Goal: Find specific page/section: Find specific page/section

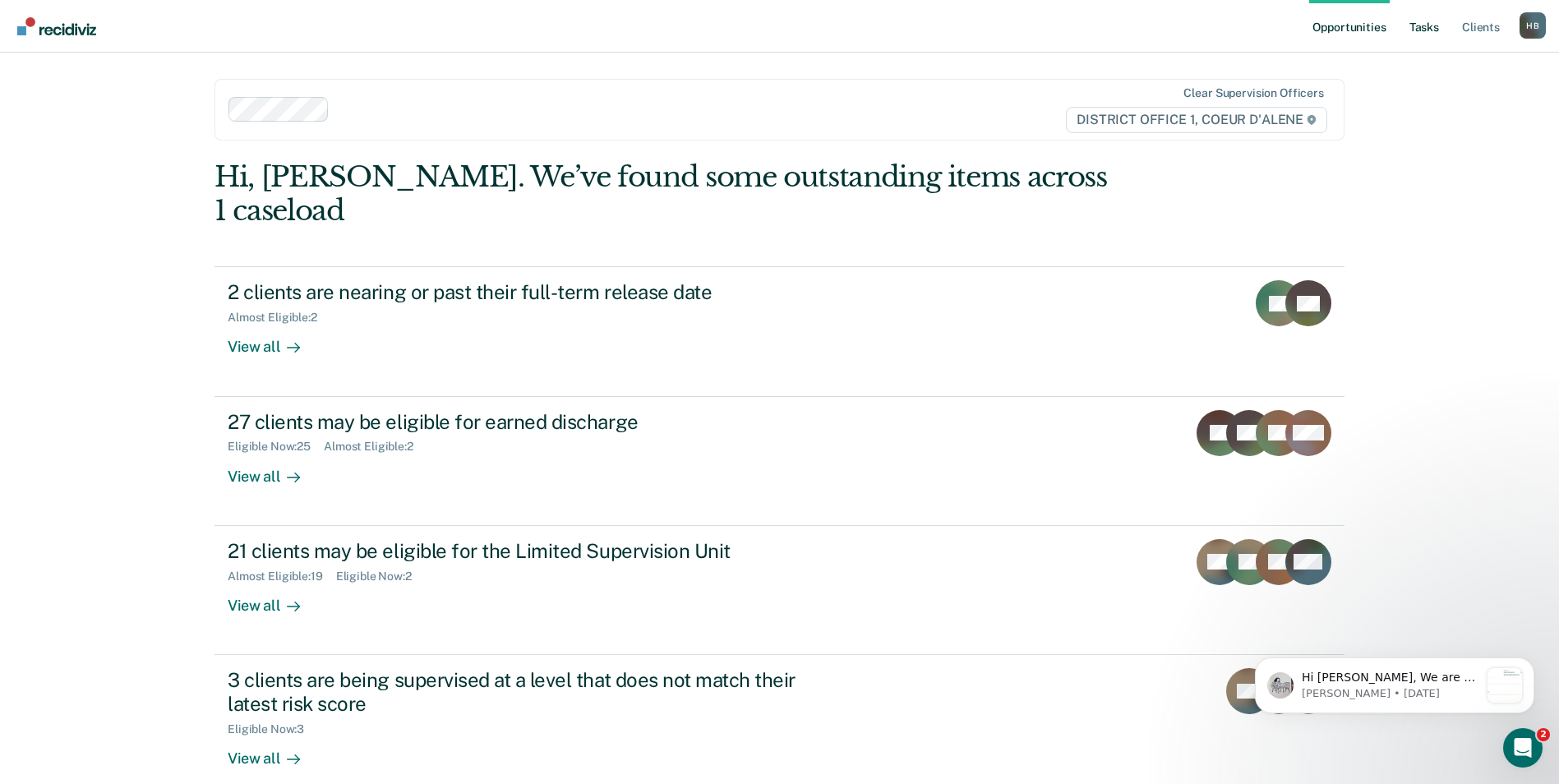
click at [1438, 30] on link "Tasks" at bounding box center [1425, 26] width 36 height 52
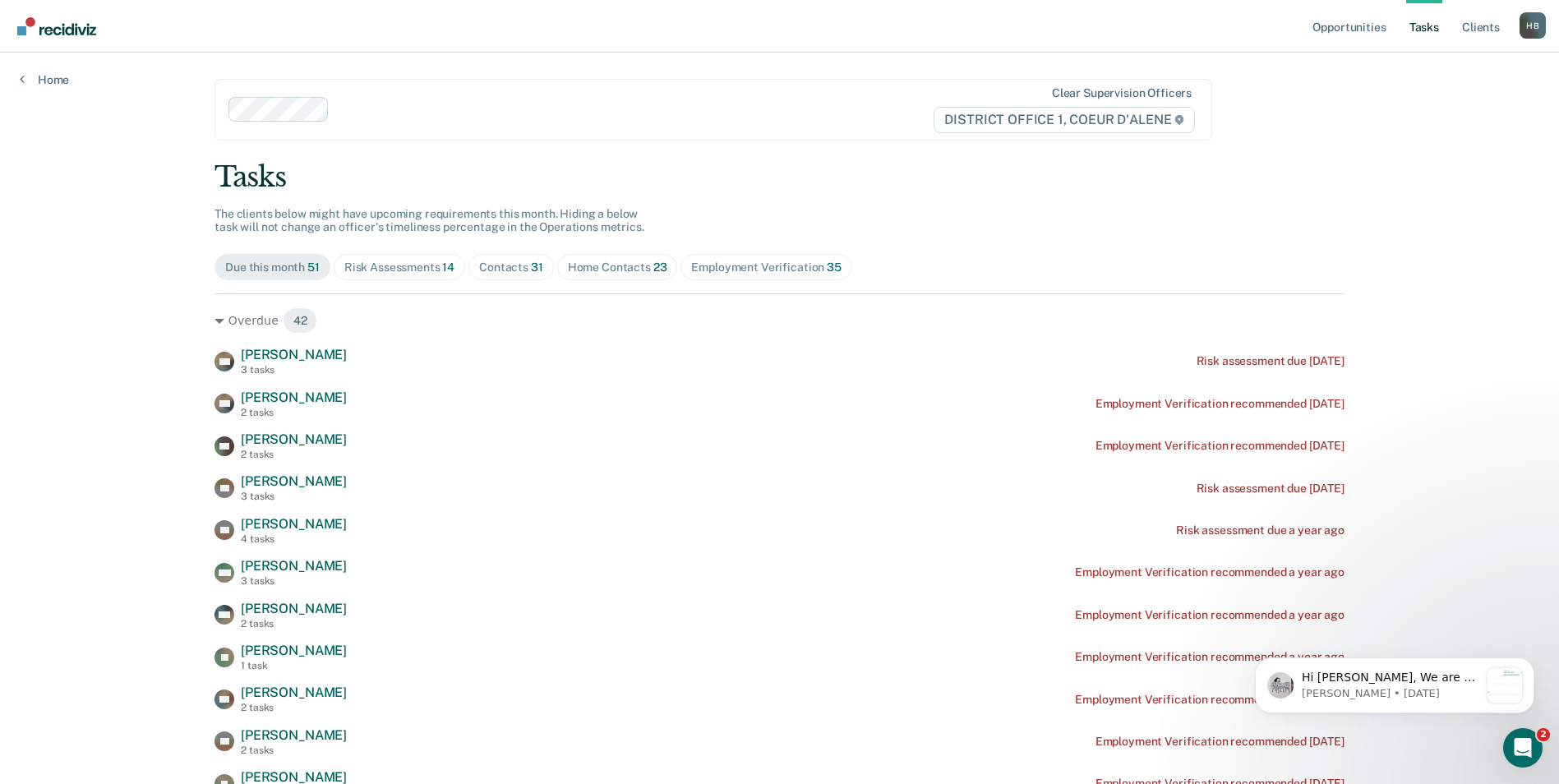
click at [531, 271] on span "31" at bounding box center [537, 266] width 12 height 13
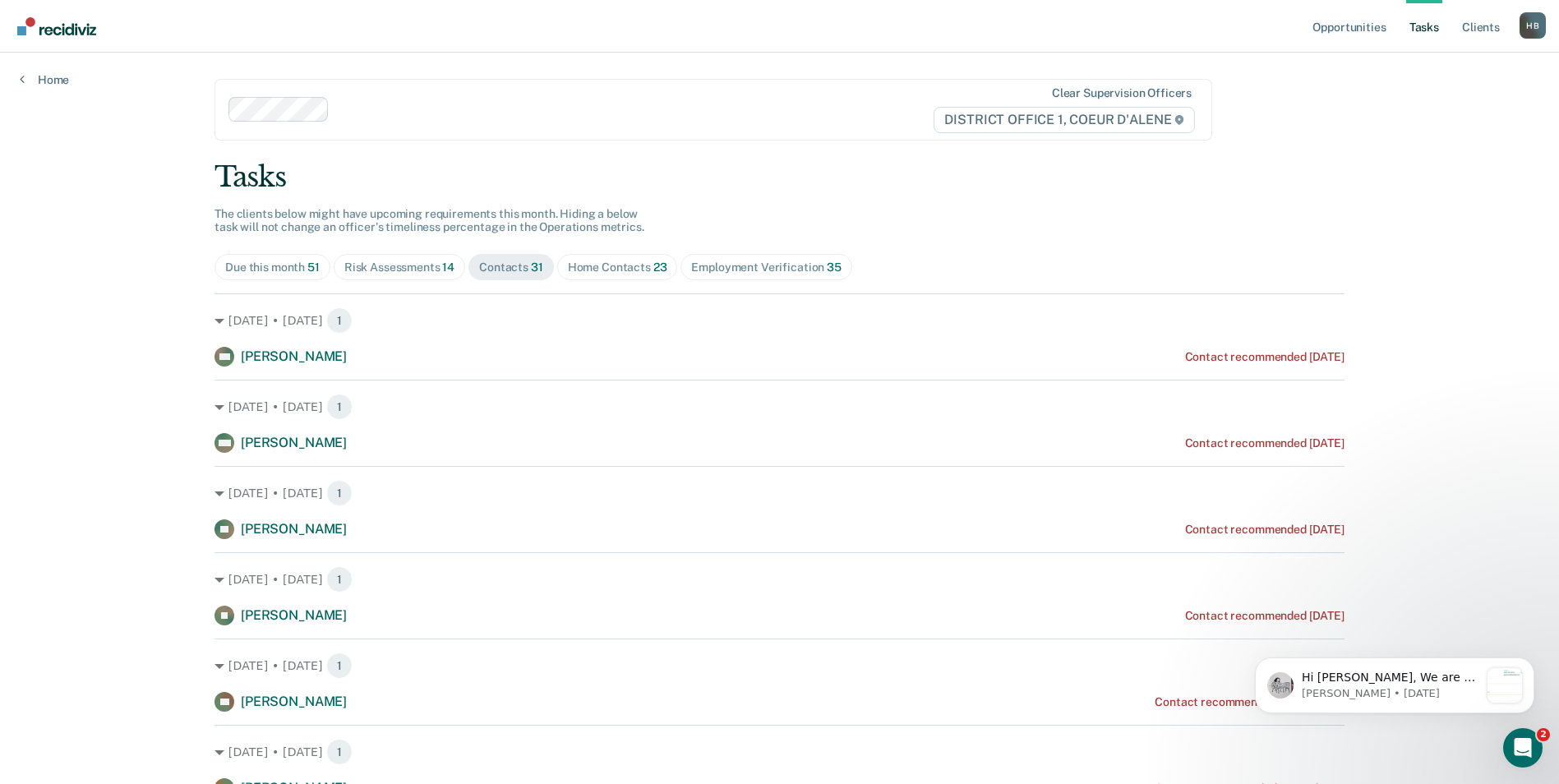
click at [604, 262] on div "Home Contacts 23" at bounding box center [618, 267] width 100 height 14
click at [508, 270] on div "Contacts 31" at bounding box center [511, 267] width 64 height 14
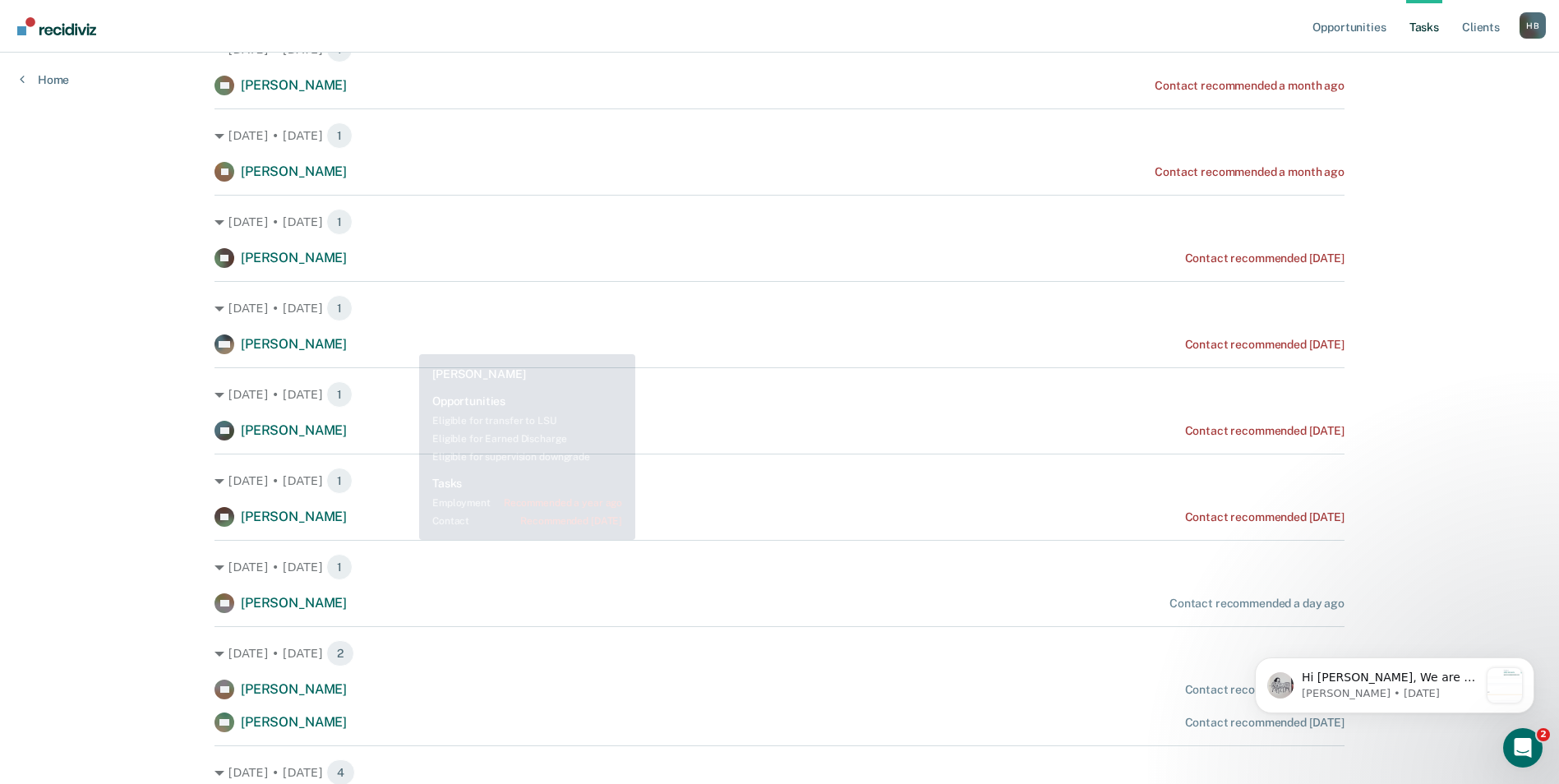
scroll to position [739, 0]
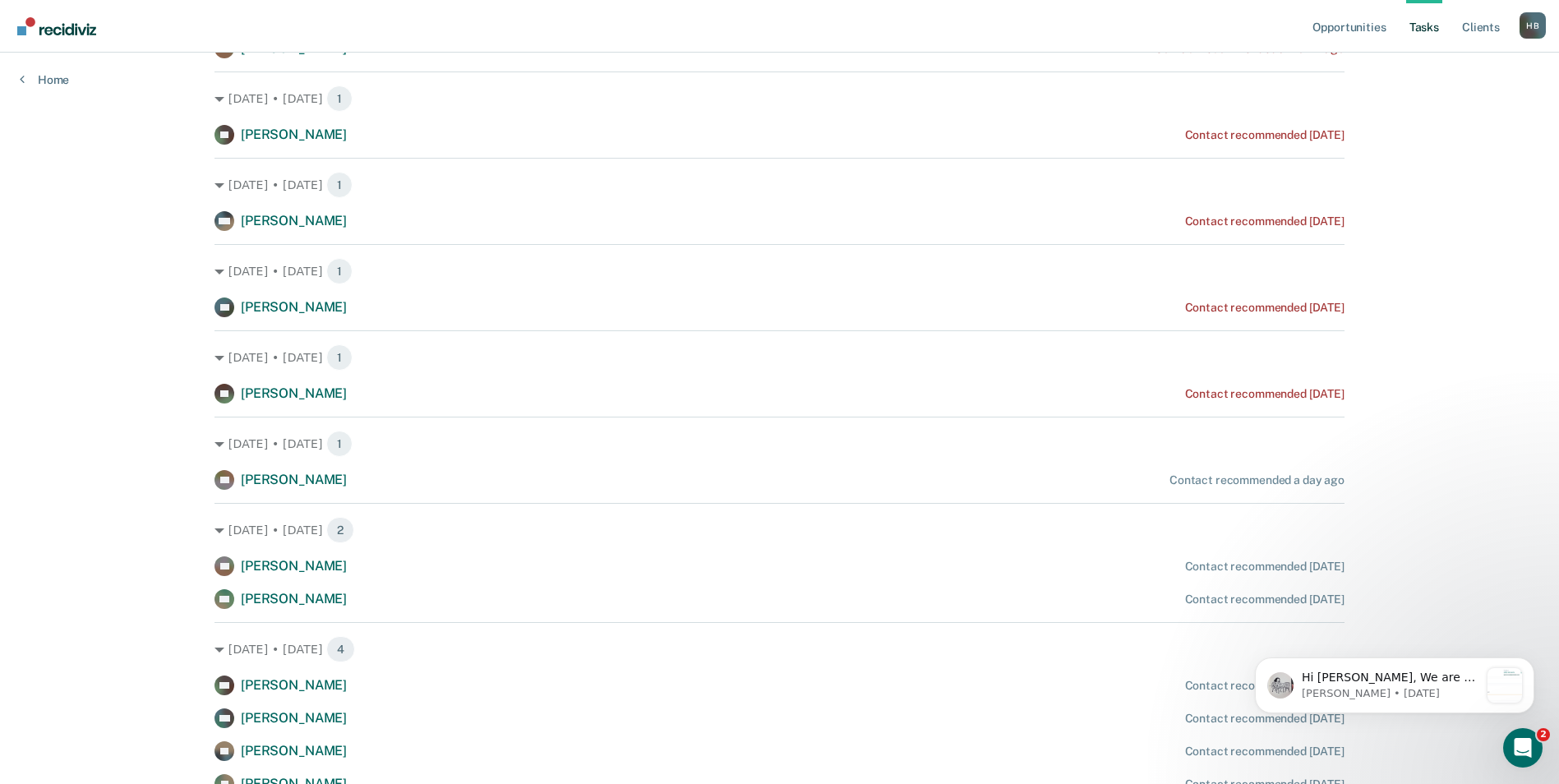
click at [159, 374] on div "Opportunities Tasks Client s [PERSON_NAME] JR., [PERSON_NAME] [PERSON_NAME] Pro…" at bounding box center [779, 530] width 1559 height 2540
